Goal: Information Seeking & Learning: Check status

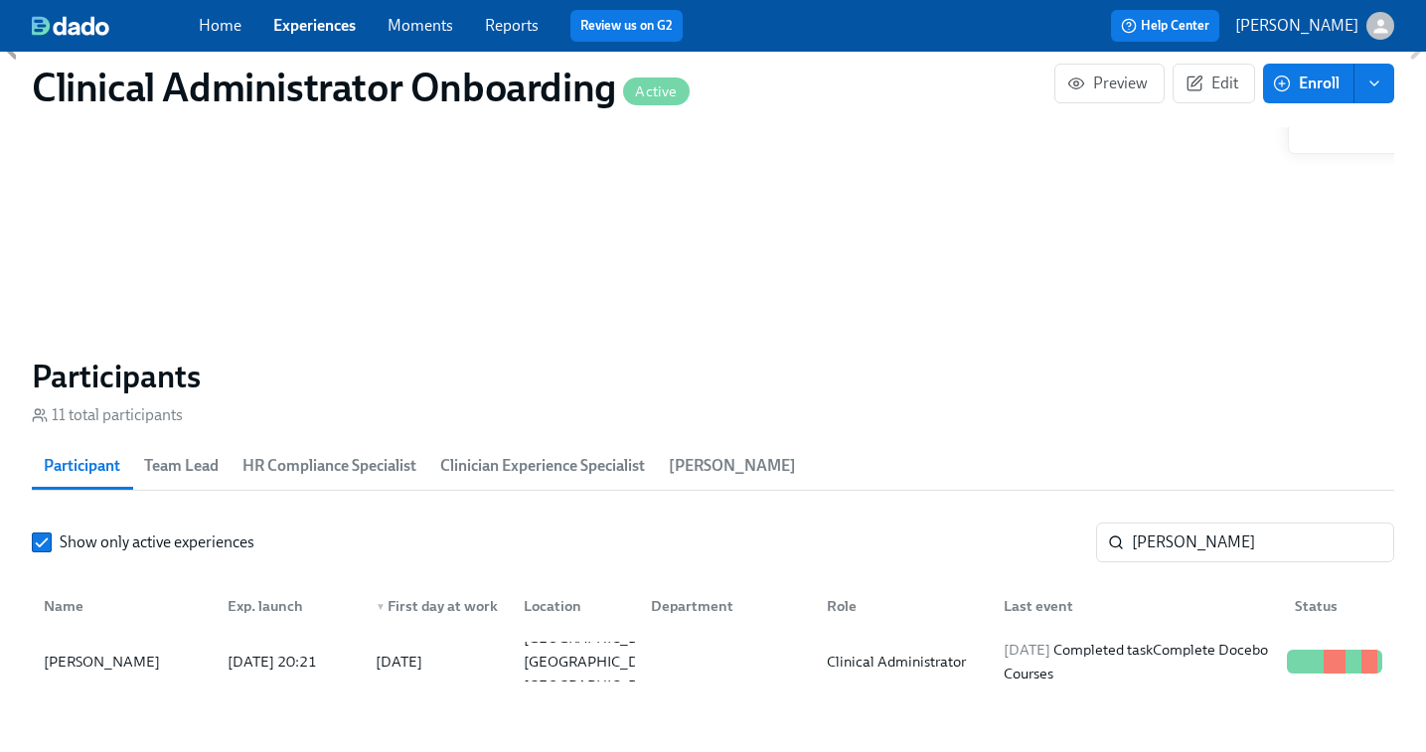
scroll to position [0, 9927]
click at [1166, 535] on input "[PERSON_NAME]" at bounding box center [1263, 543] width 262 height 40
click at [294, 16] on link "Experiences" at bounding box center [314, 25] width 82 height 19
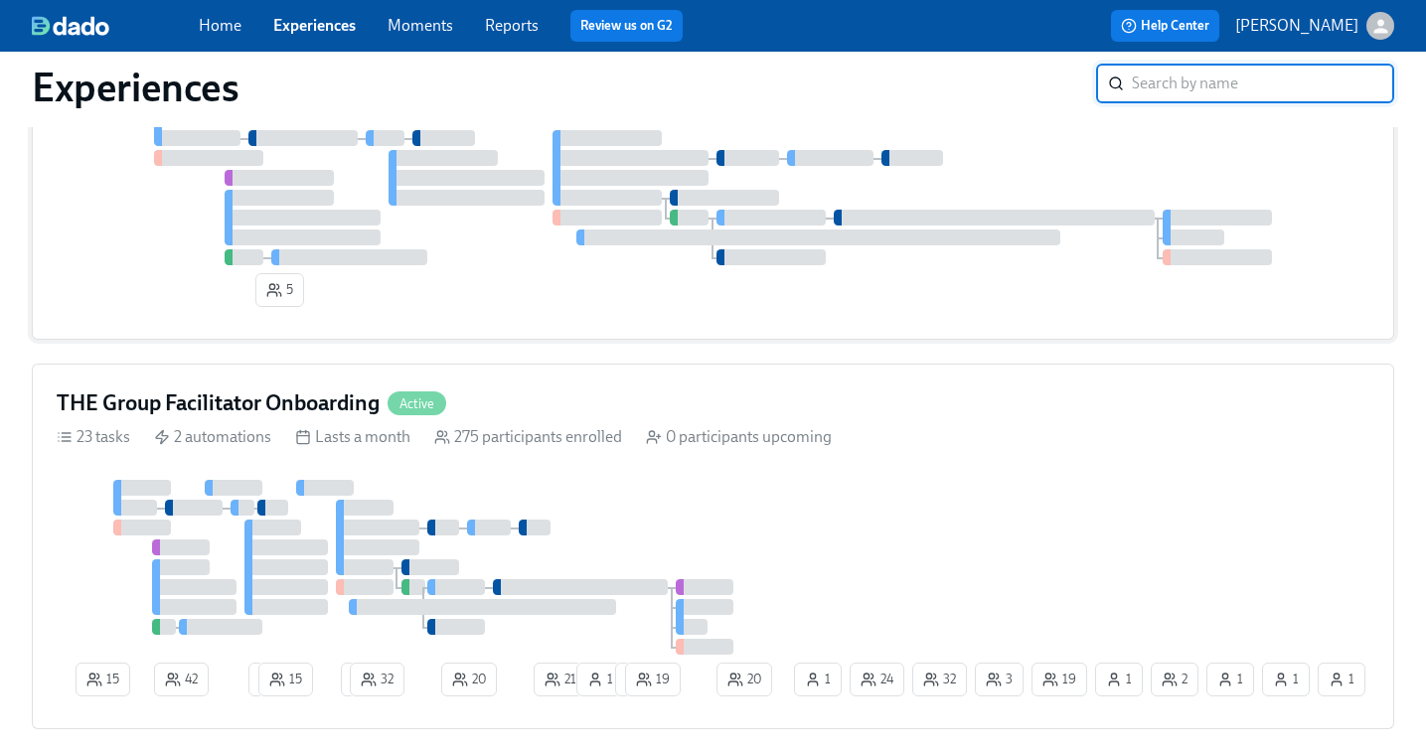
scroll to position [1420, 0]
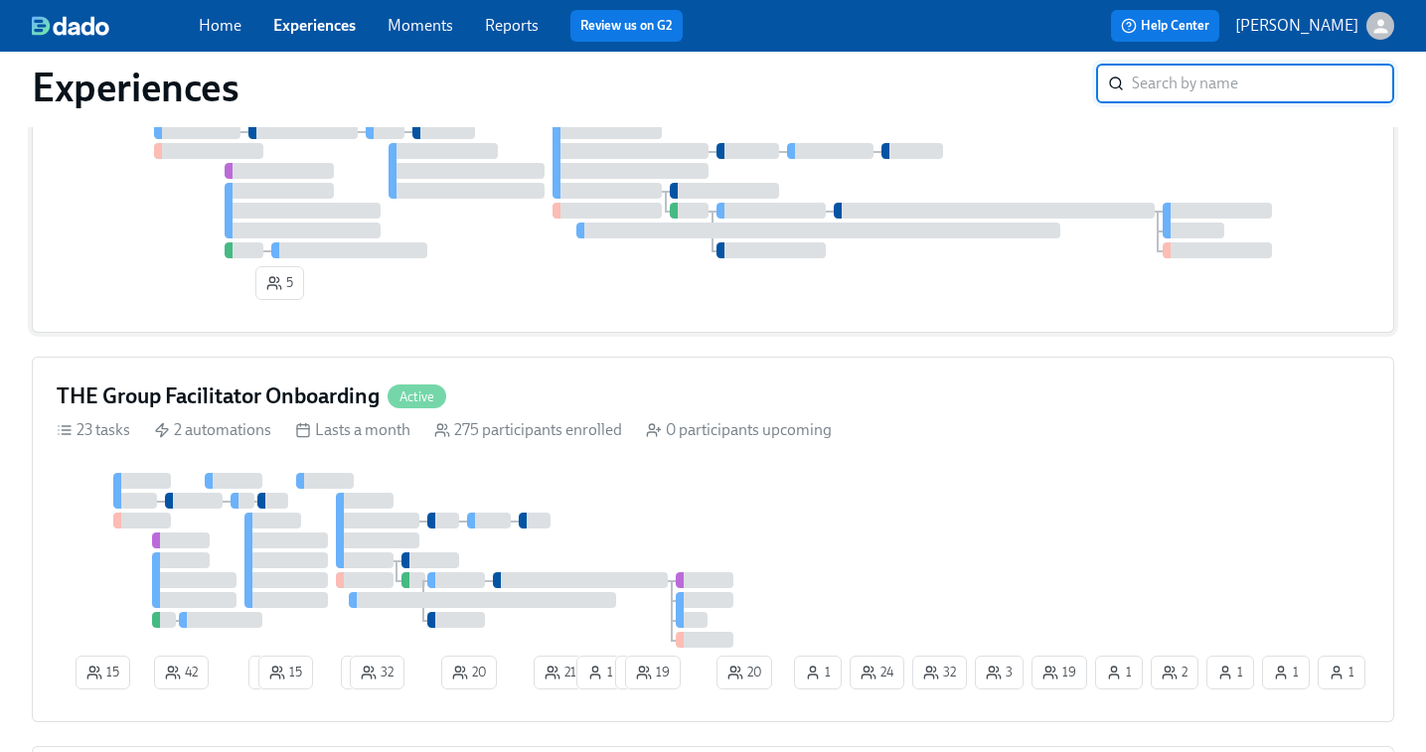
click at [618, 475] on div "THE Group Facilitator Onboarding Active 23 tasks 2 automations Lasts a month 27…" at bounding box center [713, 540] width 1363 height 366
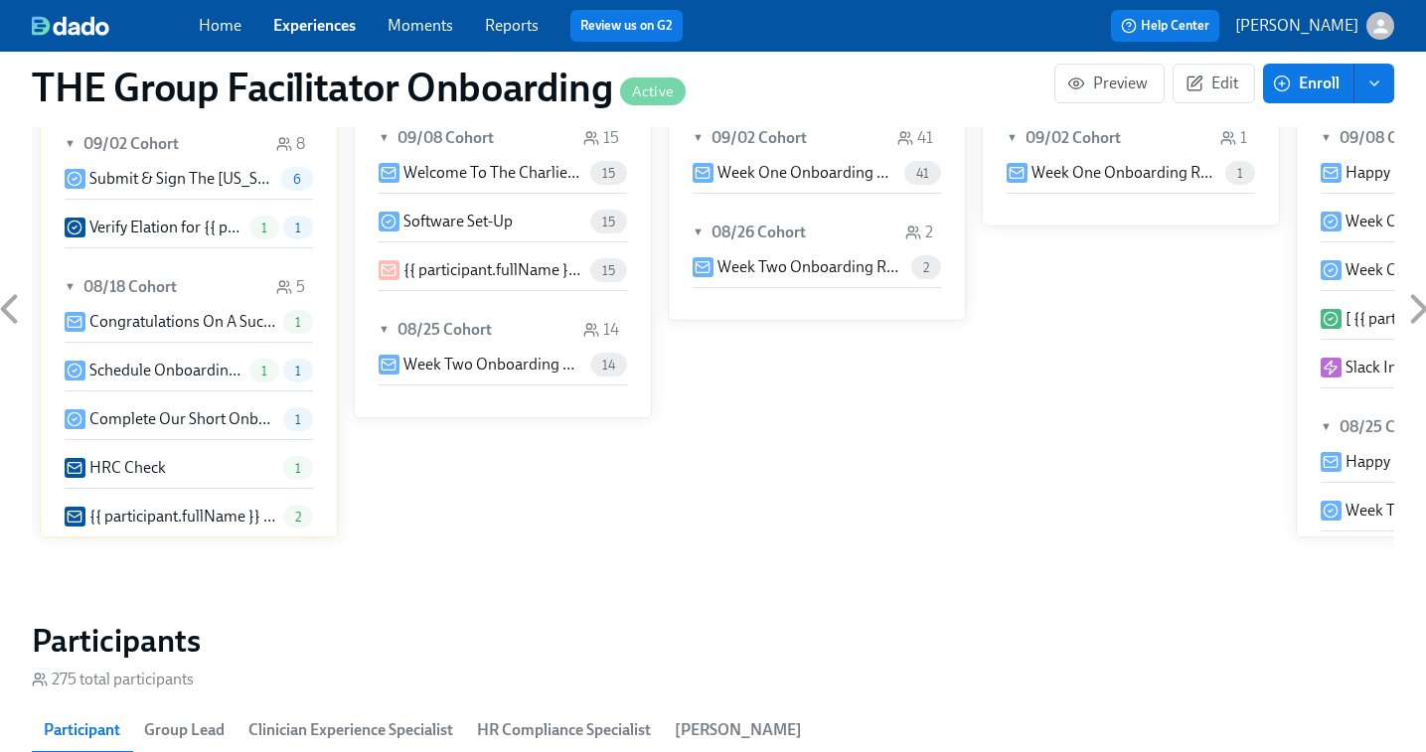
scroll to position [1657, 0]
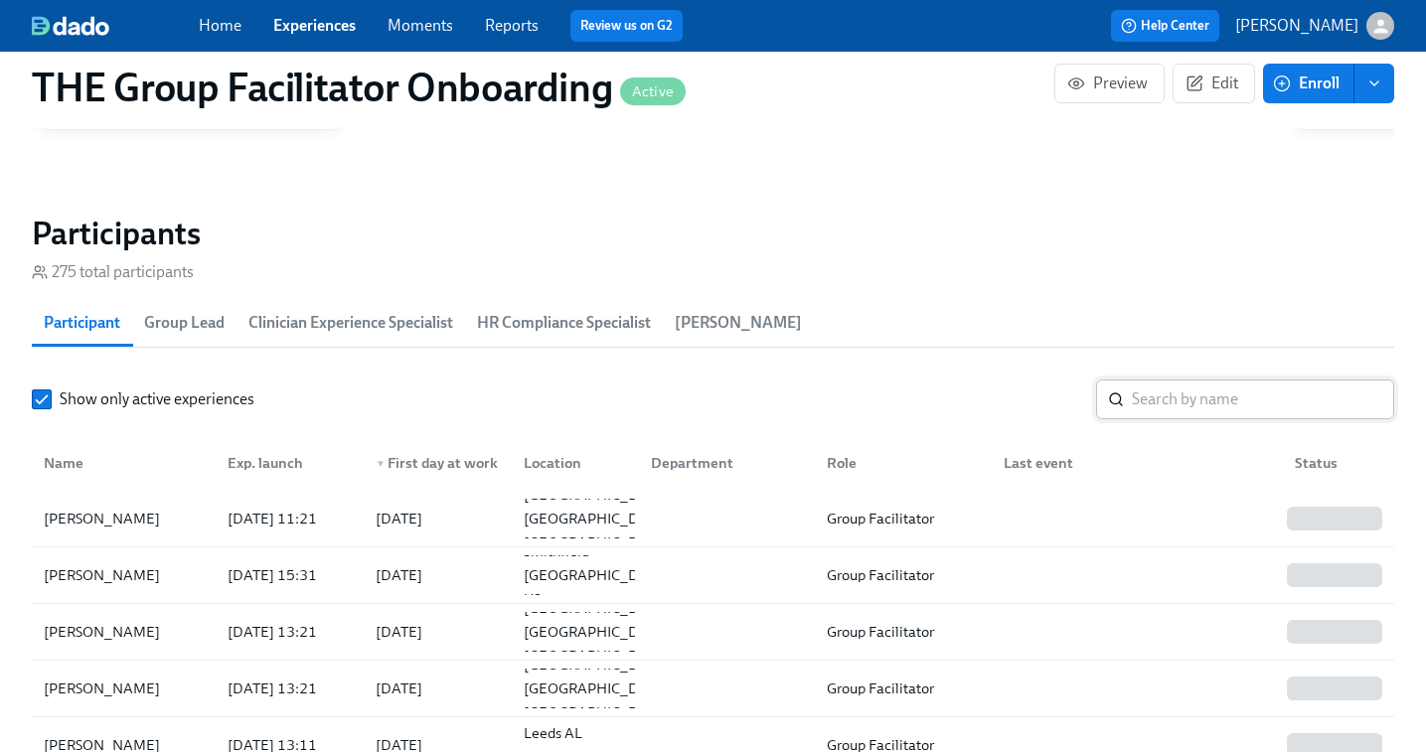
click at [1197, 405] on input "search" at bounding box center [1263, 400] width 262 height 40
paste input "[URL][DOMAIN_NAME]"
type input "[URL][DOMAIN_NAME]"
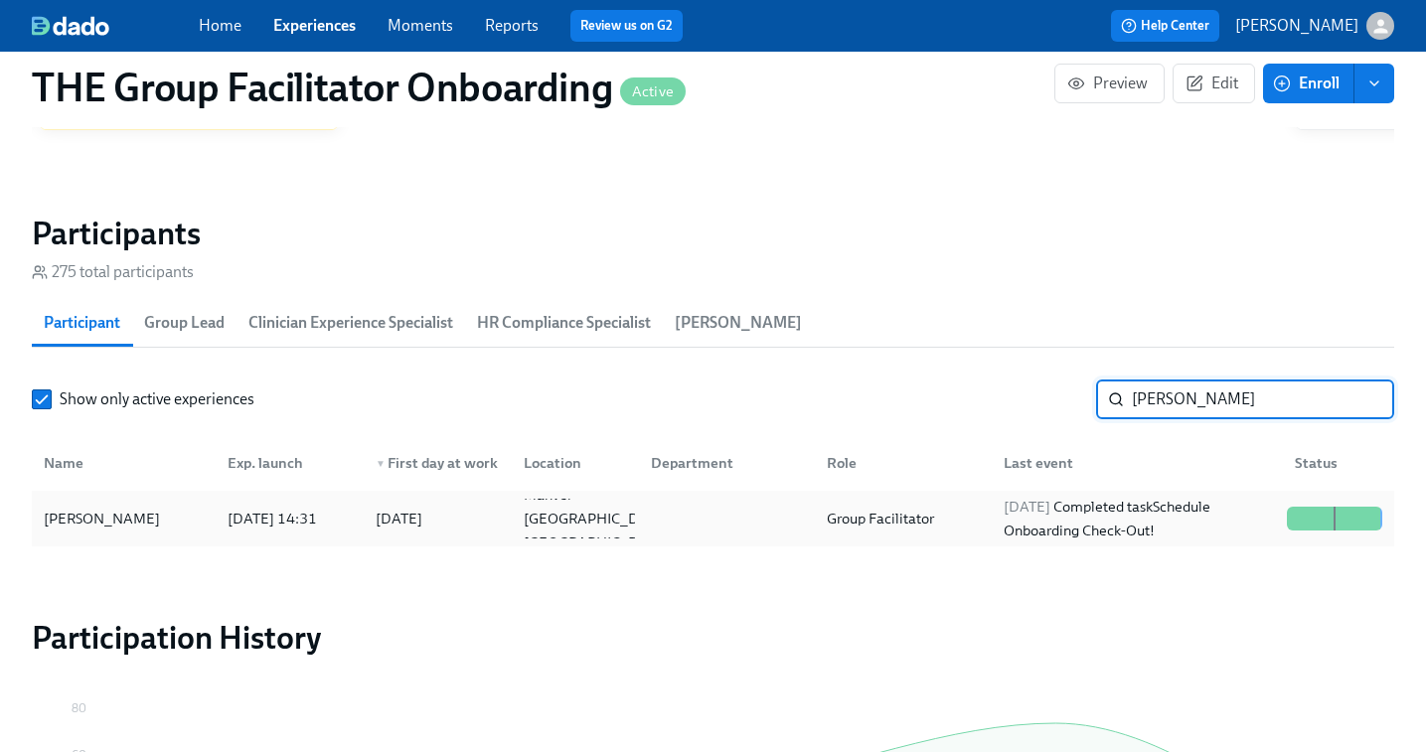
type input "[PERSON_NAME]"
click at [1209, 519] on div "[DATE] Completed task Schedule Onboarding Check-Out!" at bounding box center [1137, 519] width 283 height 48
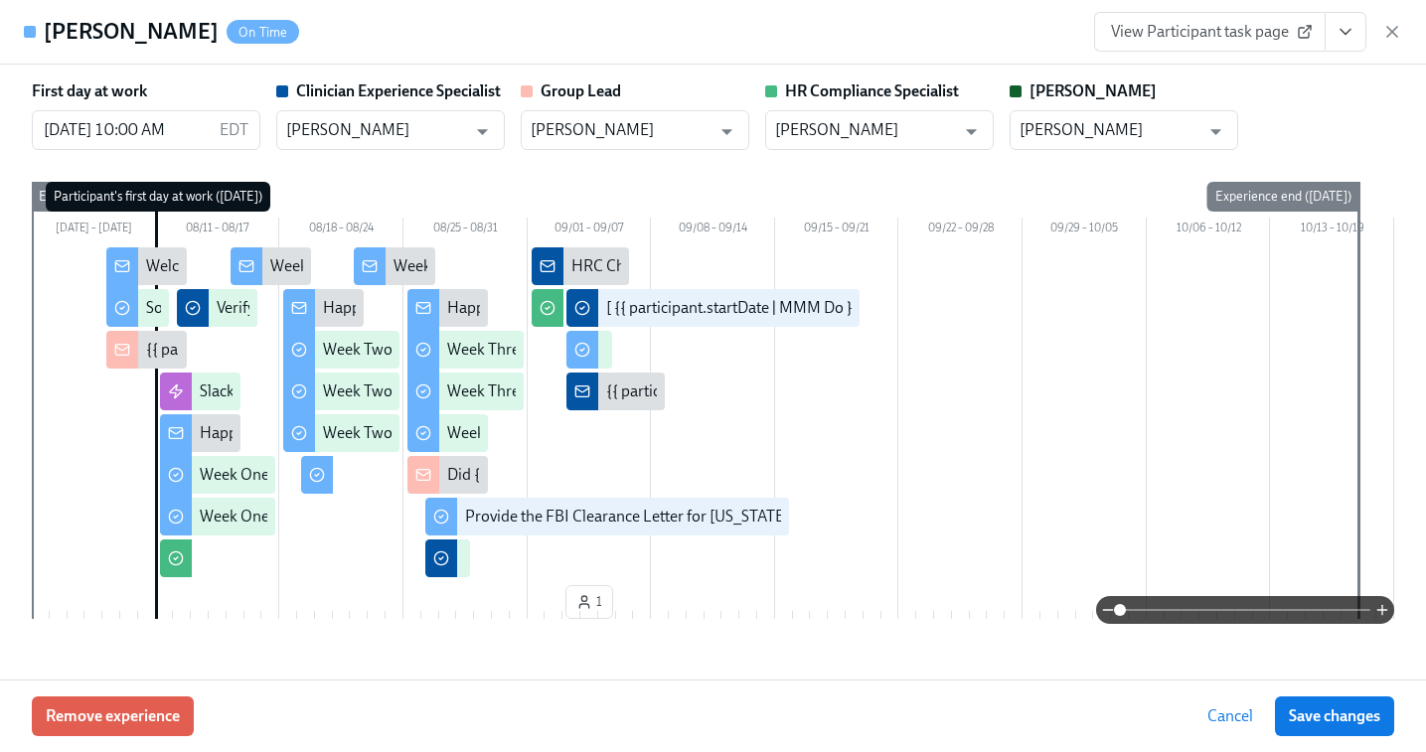
click at [1344, 21] on button "View task page" at bounding box center [1346, 32] width 42 height 40
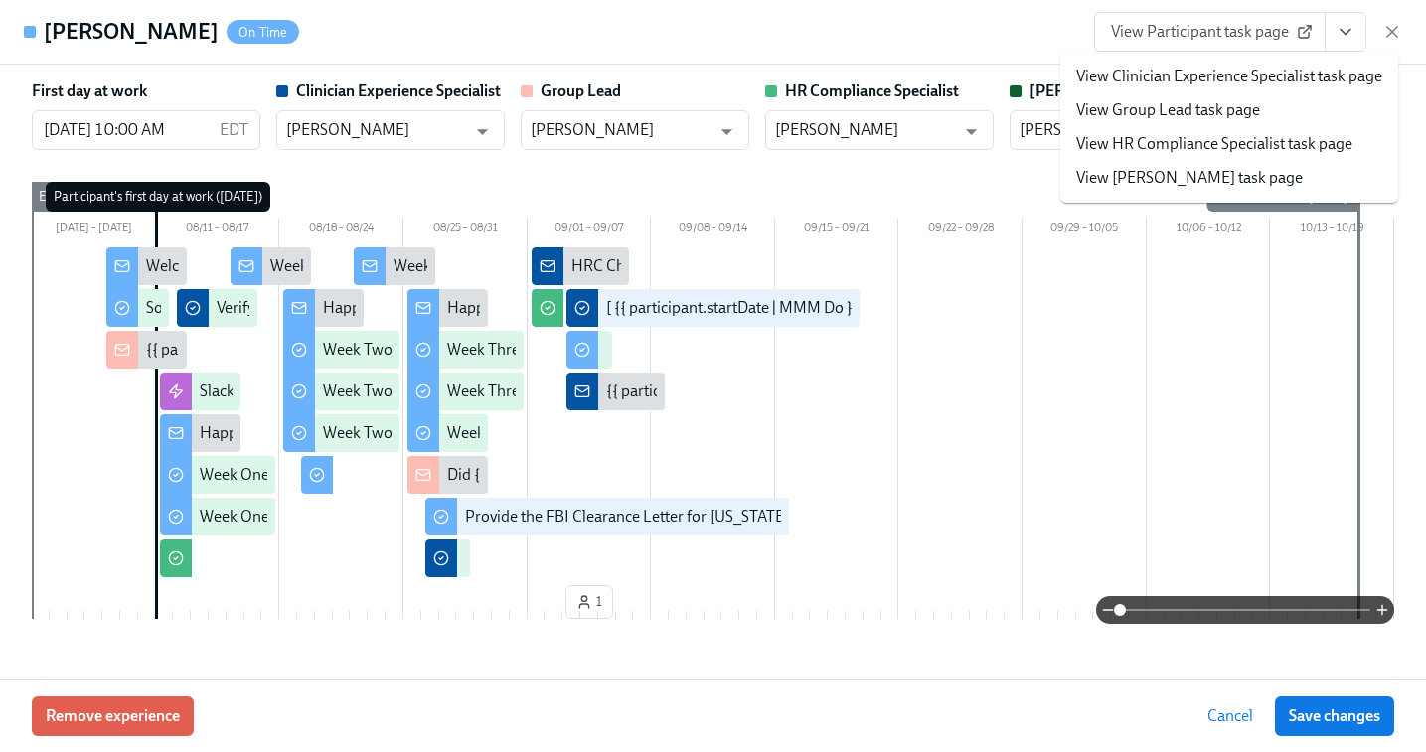
click at [1277, 77] on link "View Clinician Experience Specialist task page" at bounding box center [1229, 77] width 306 height 22
